Goal: Task Accomplishment & Management: Use online tool/utility

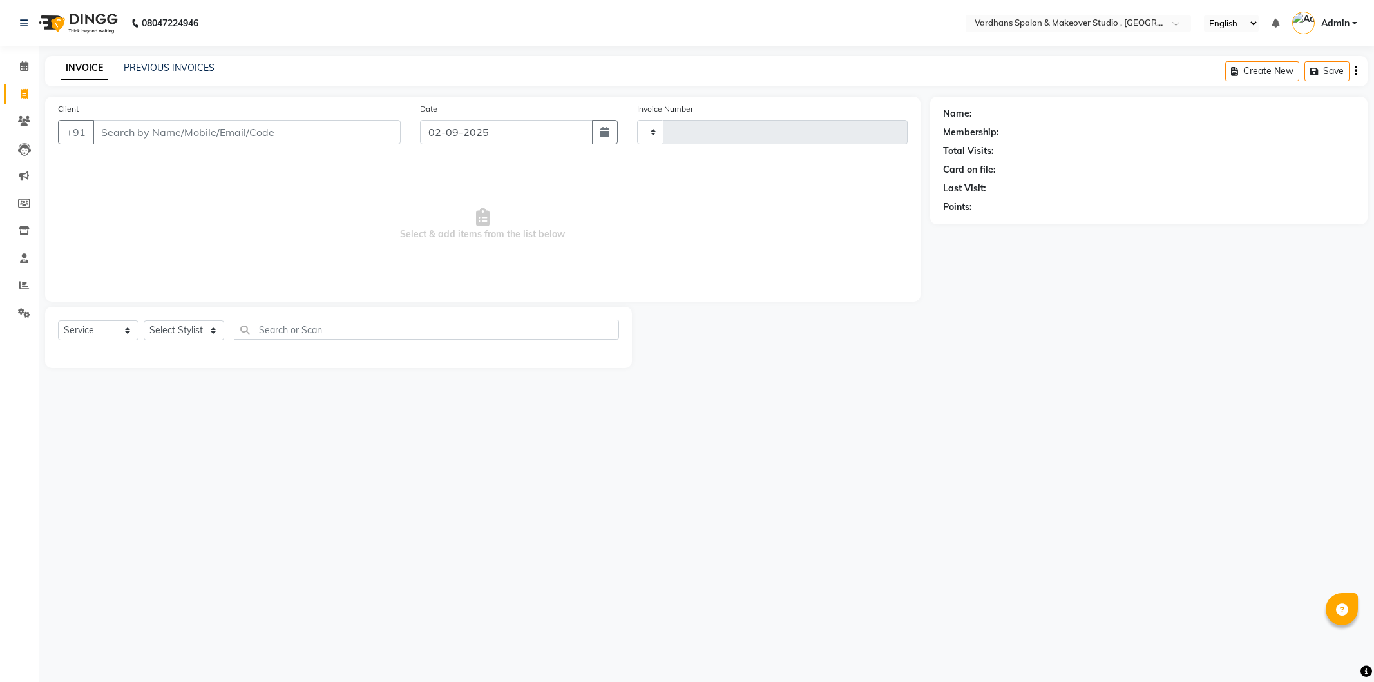
select select "service"
type input "1159"
select select "6997"
click at [156, 130] on input "Client" at bounding box center [247, 132] width 308 height 24
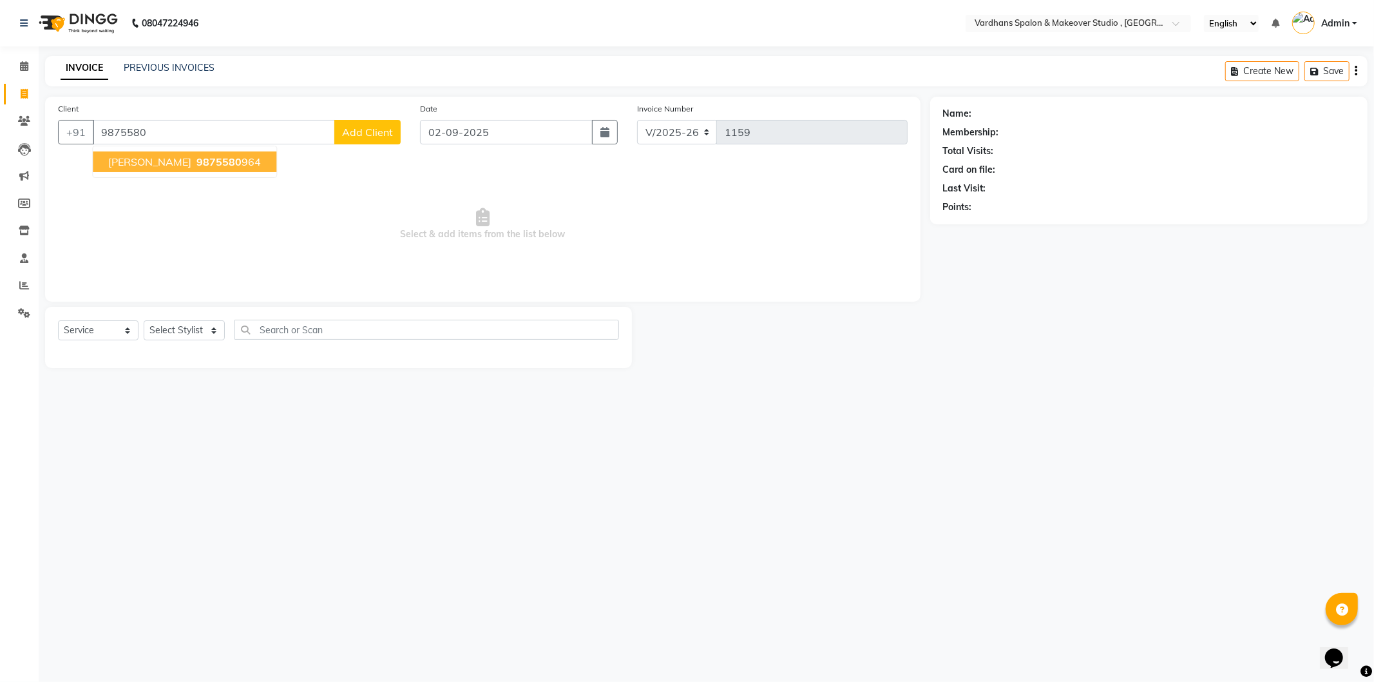
click at [213, 159] on span "9875580" at bounding box center [219, 161] width 45 height 13
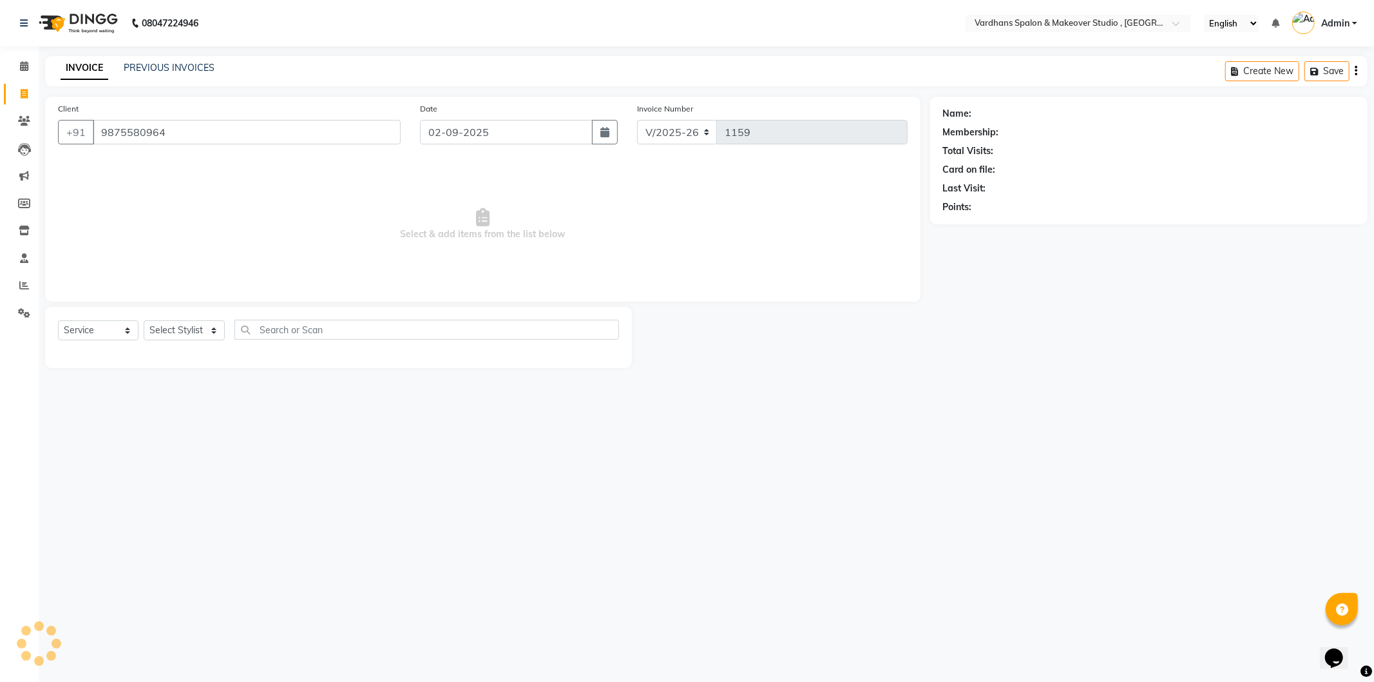
type input "9875580964"
click at [159, 318] on div "Select Service Product Membership Package Voucher Prepaid Gift Card Select Styl…" at bounding box center [338, 337] width 587 height 61
click at [180, 333] on select "Select Stylist [PERSON_NAME] [PERSON_NAME] [PERSON_NAME] PIYA [PERSON_NAME] [PE…" at bounding box center [184, 330] width 81 height 20
select select "84104"
click at [144, 321] on select "Select Stylist [PERSON_NAME] [PERSON_NAME] [PERSON_NAME] PIYA [PERSON_NAME] [PE…" at bounding box center [184, 330] width 81 height 20
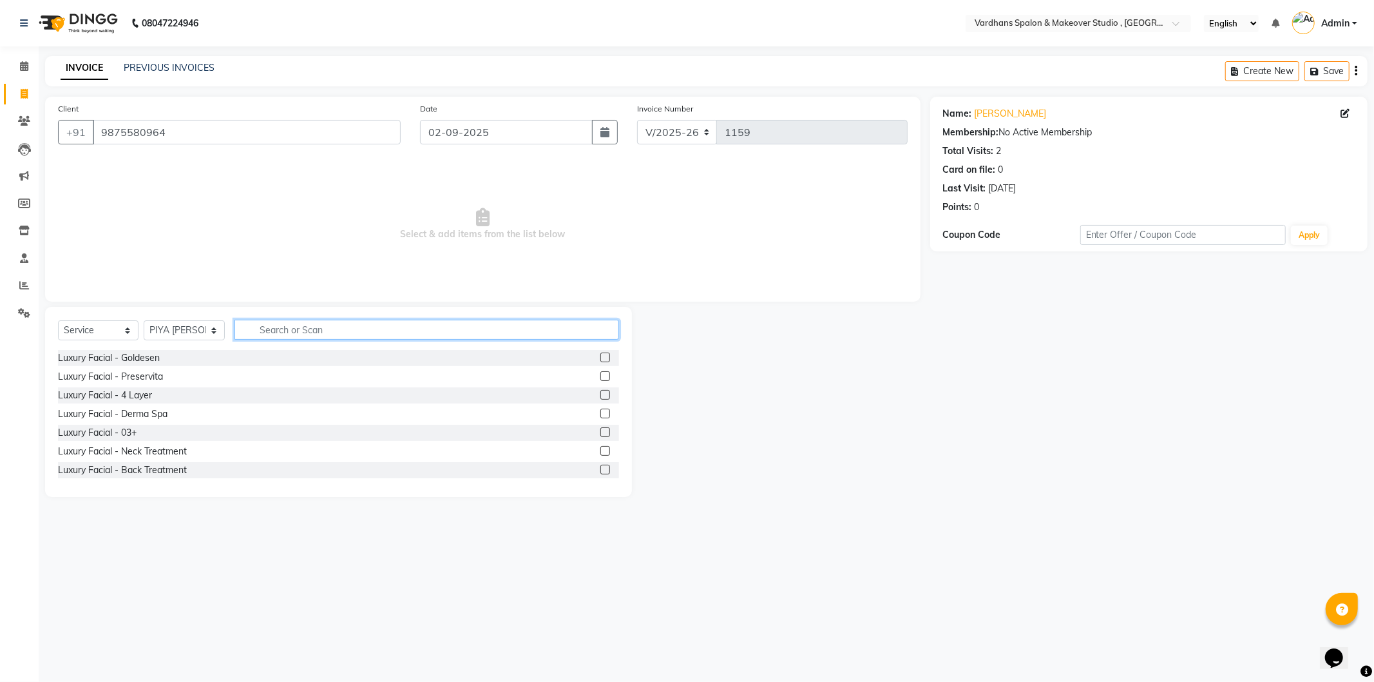
click at [293, 321] on input "text" at bounding box center [427, 330] width 384 height 20
type input "s"
type input "h"
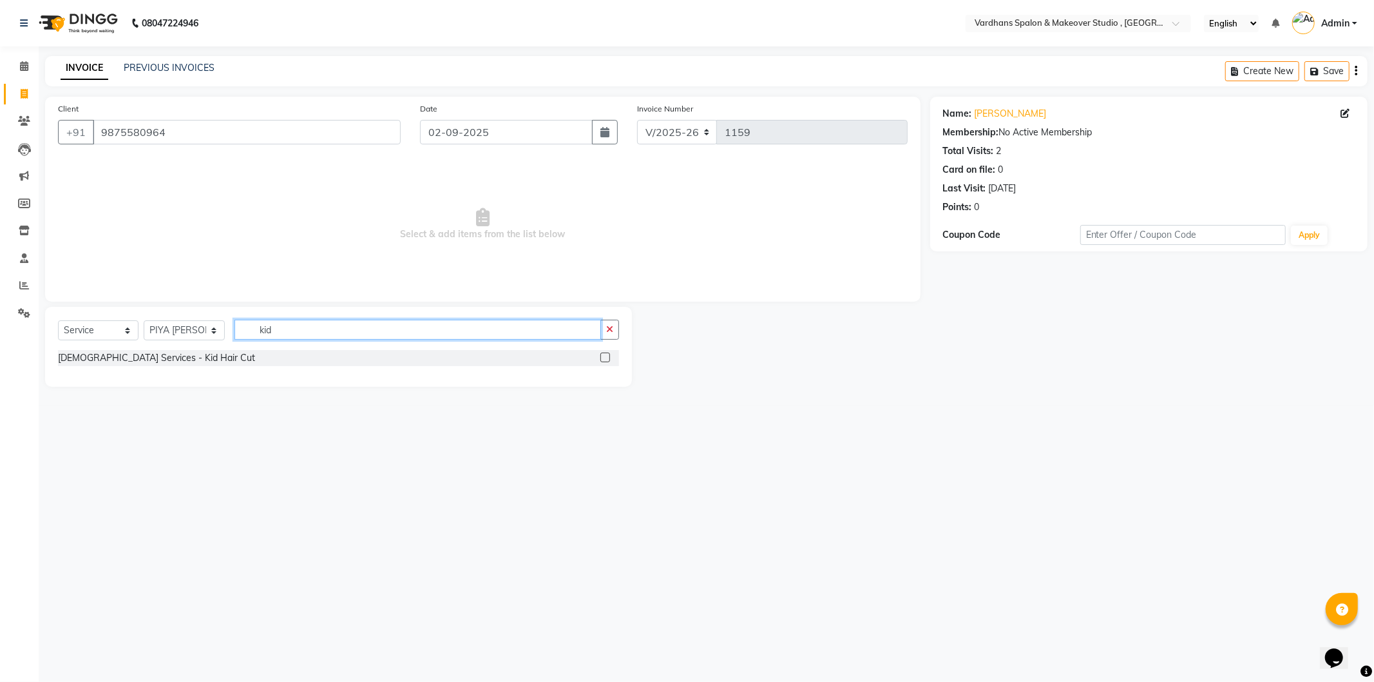
type input "kid"
click at [608, 356] on label at bounding box center [606, 357] width 10 height 10
click at [608, 356] on input "checkbox" at bounding box center [605, 358] width 8 height 8
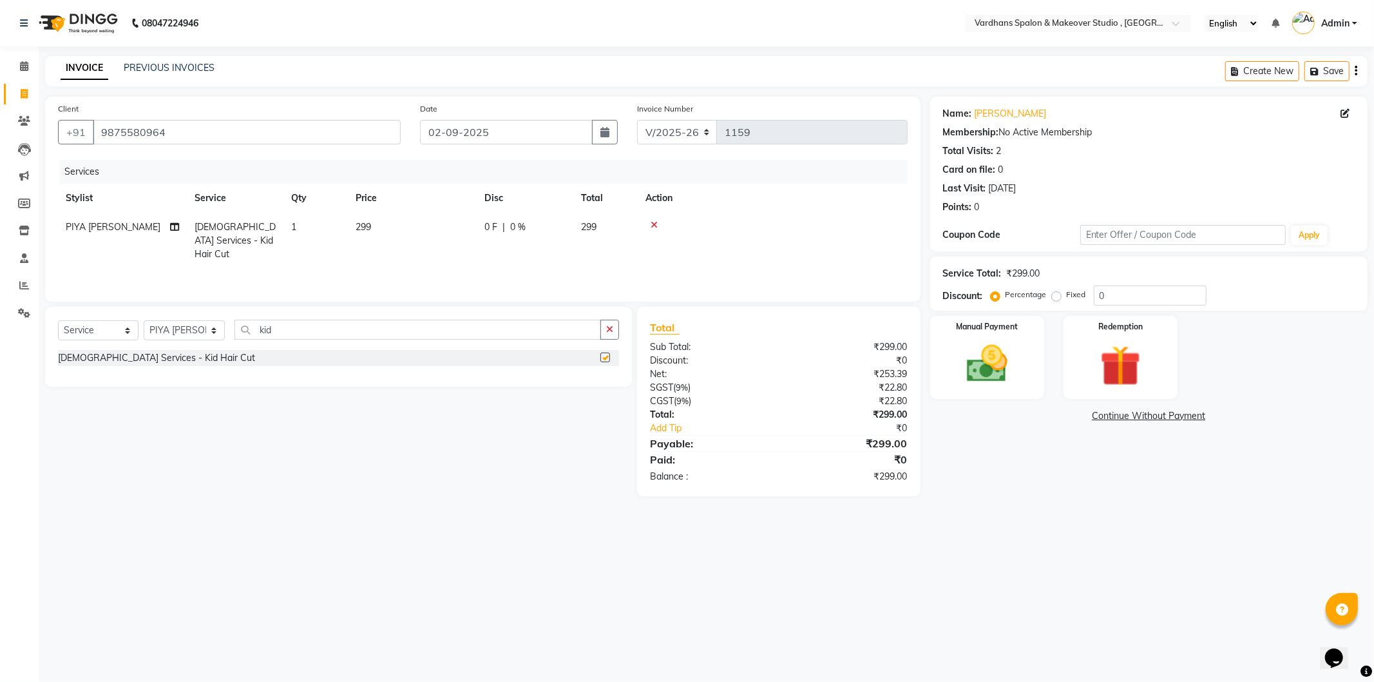
checkbox input "false"
click at [436, 239] on td "299" at bounding box center [412, 241] width 129 height 56
select select "84104"
click at [505, 227] on input "299" at bounding box center [472, 230] width 113 height 20
type input "2"
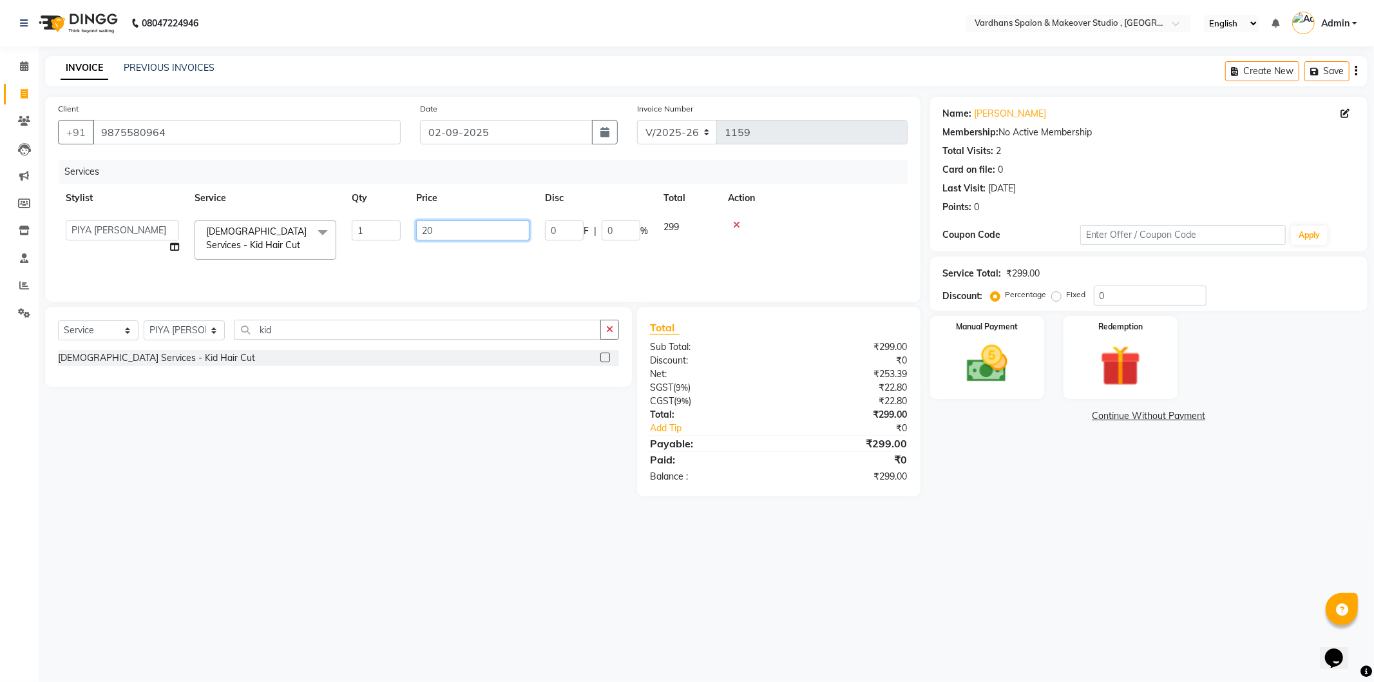
type input "200"
click at [919, 638] on div "08047224946 Select Location × Vardhans Spalon & Makeover Studio , Naihati Engli…" at bounding box center [687, 341] width 1374 height 682
click at [990, 358] on img at bounding box center [987, 364] width 69 height 49
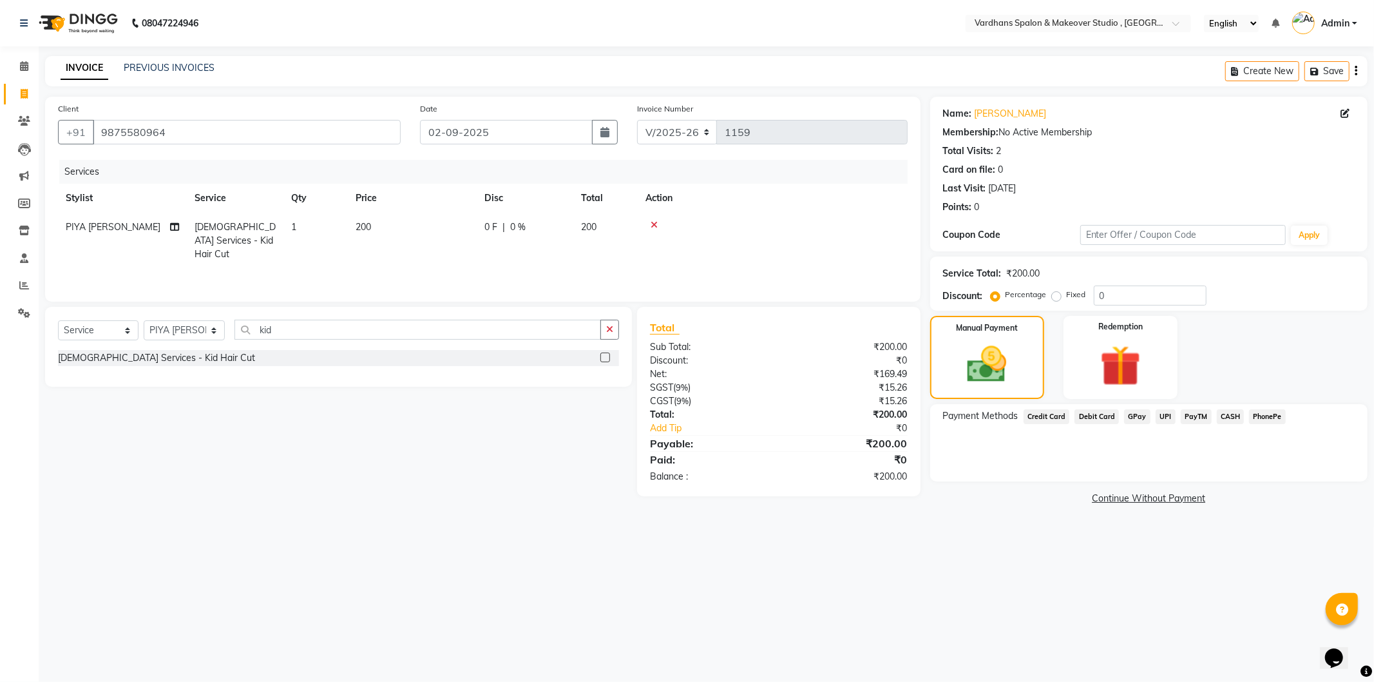
click at [1222, 414] on span "CASH" at bounding box center [1231, 416] width 28 height 15
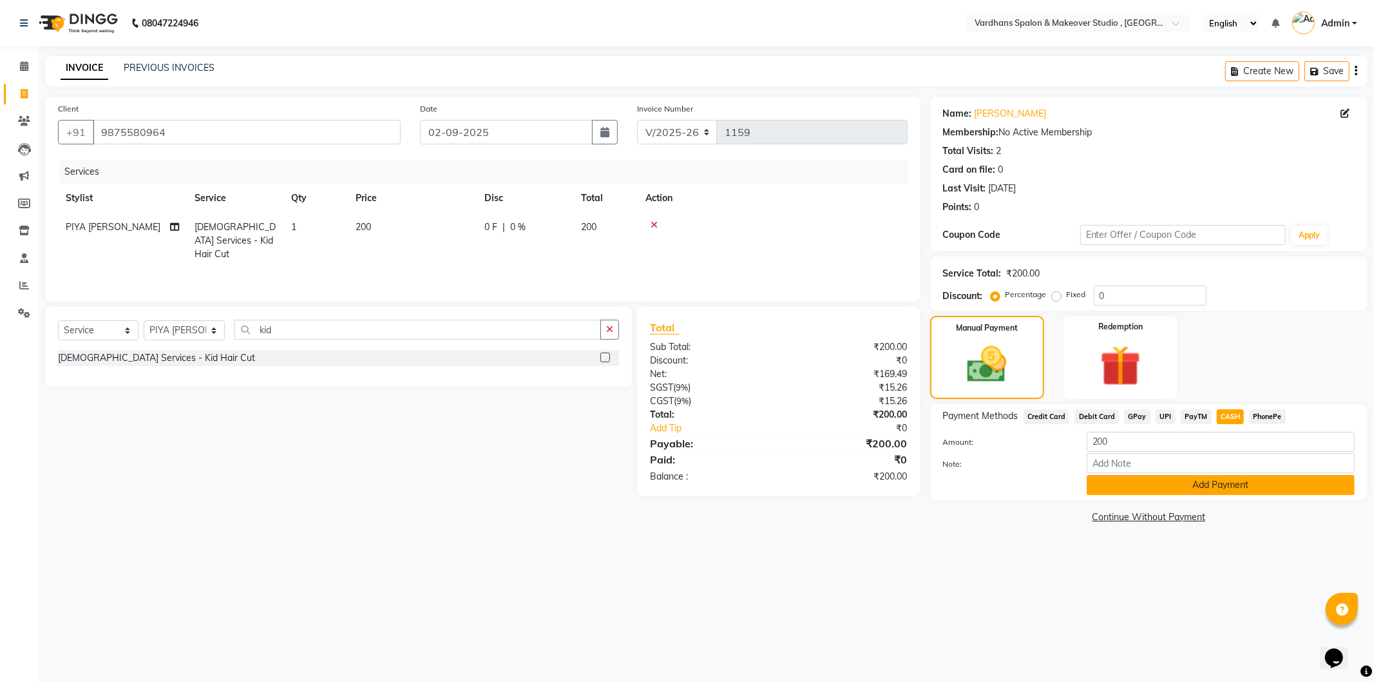
click at [1207, 483] on button "Add Payment" at bounding box center [1221, 485] width 268 height 20
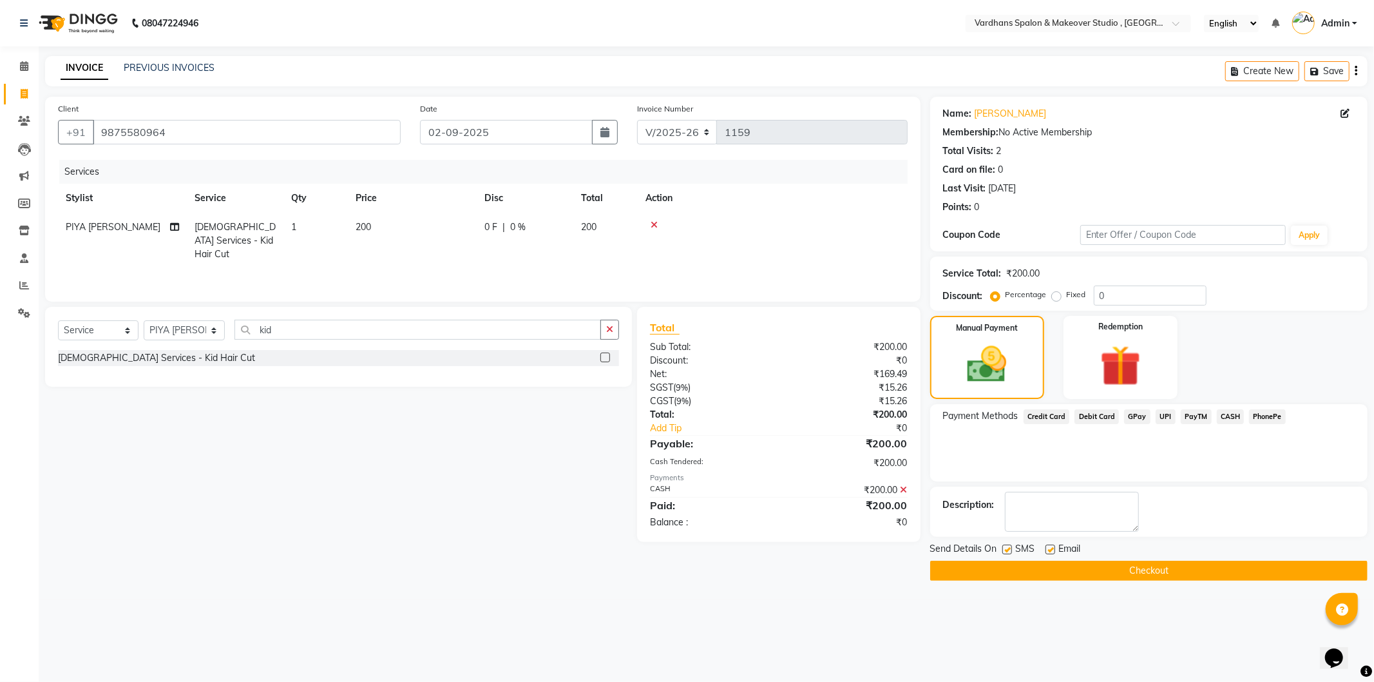
click at [1212, 550] on div "Send Details On SMS Email" at bounding box center [1149, 550] width 438 height 16
click at [1199, 576] on button "Checkout" at bounding box center [1149, 571] width 438 height 20
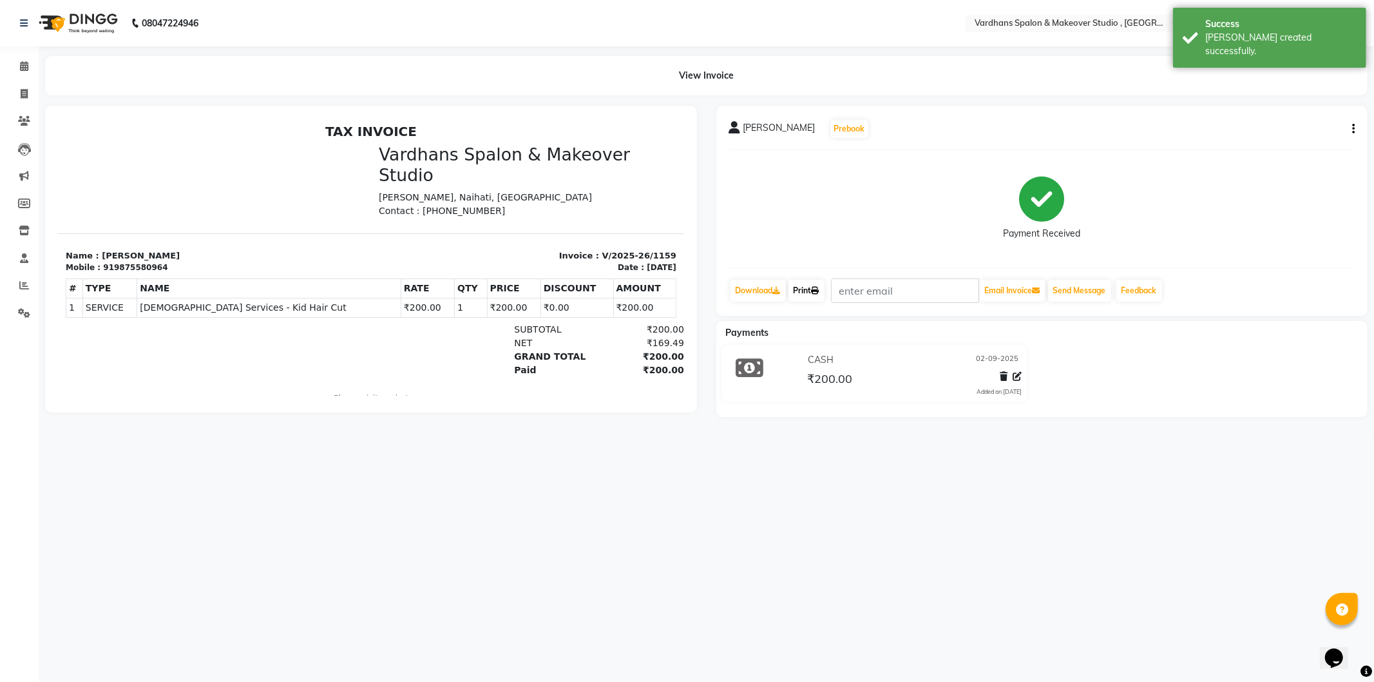
click at [813, 285] on link "Print" at bounding box center [807, 291] width 36 height 22
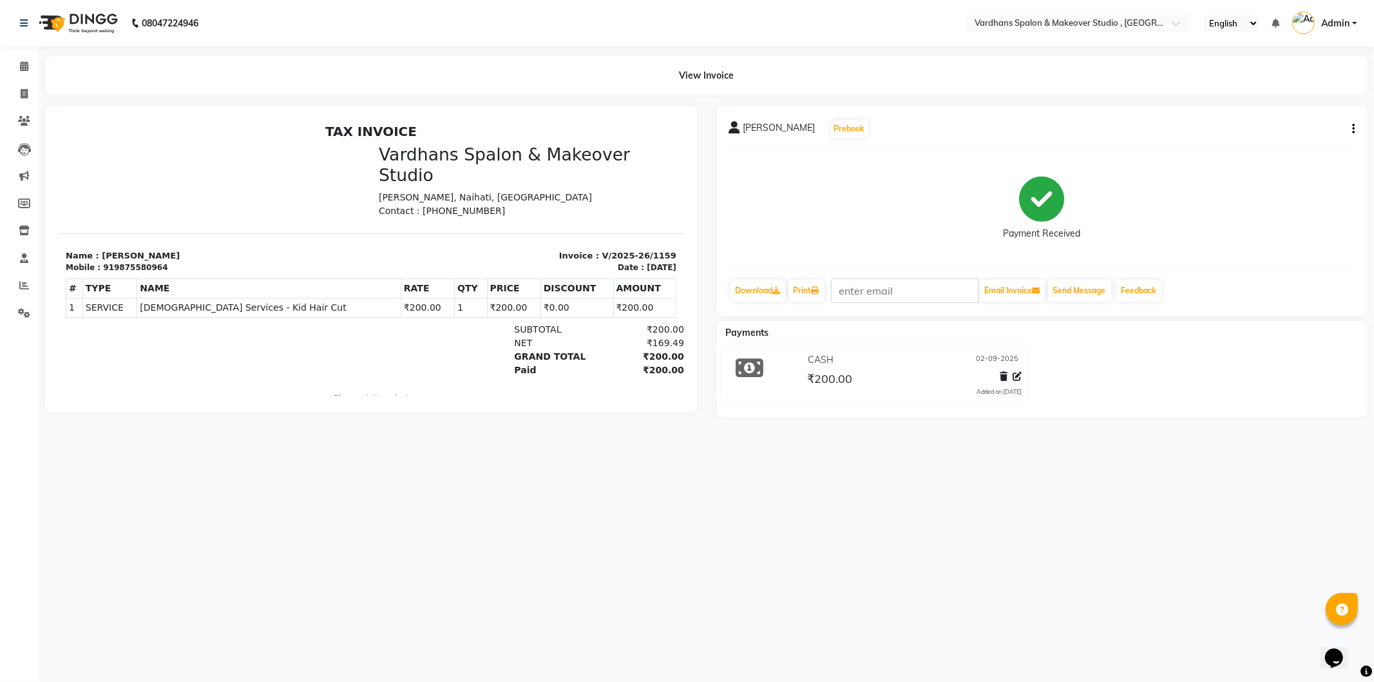
click at [1, 68] on li "Calendar" at bounding box center [19, 67] width 39 height 28
click at [22, 101] on span at bounding box center [24, 94] width 23 height 15
select select "service"
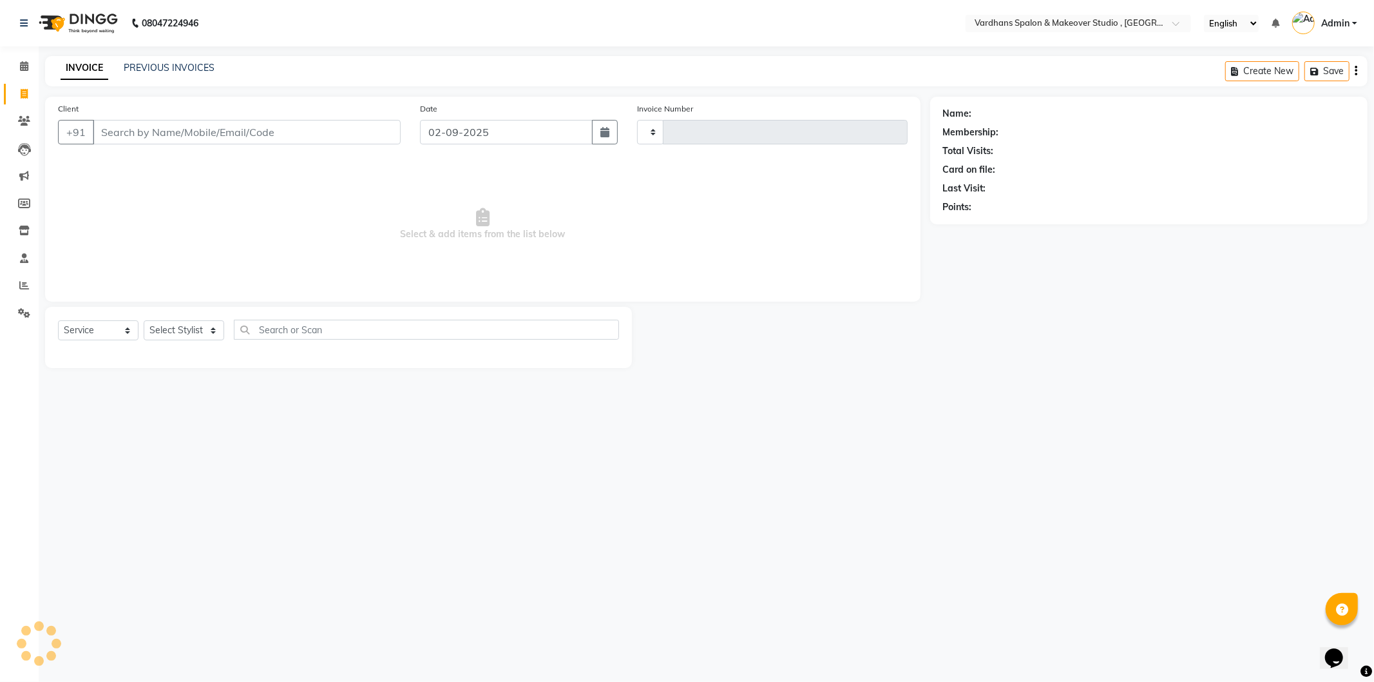
type input "1160"
select select "6997"
